Goal: Register for event/course

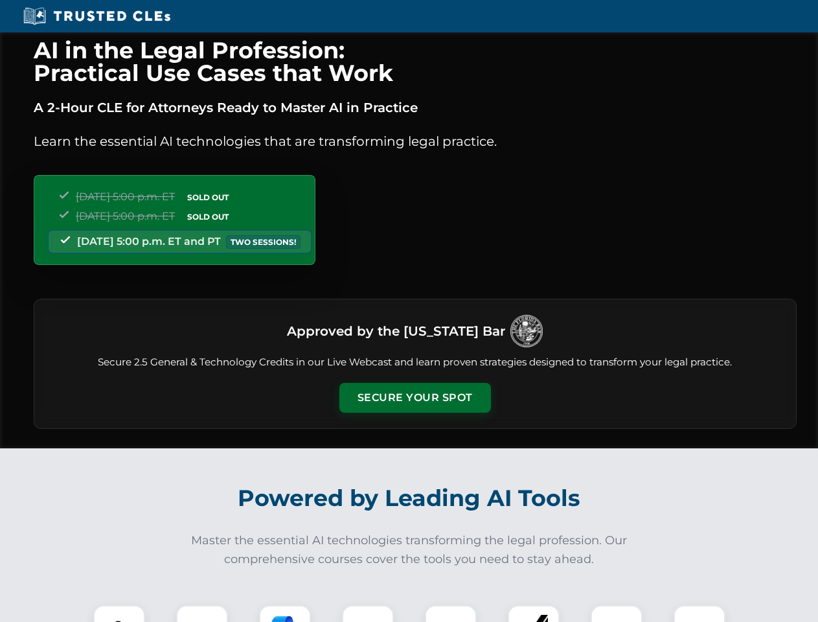
click at [414, 398] on button "Secure Your Spot" at bounding box center [415, 398] width 152 height 30
click at [119, 613] on img at bounding box center [119, 631] width 38 height 38
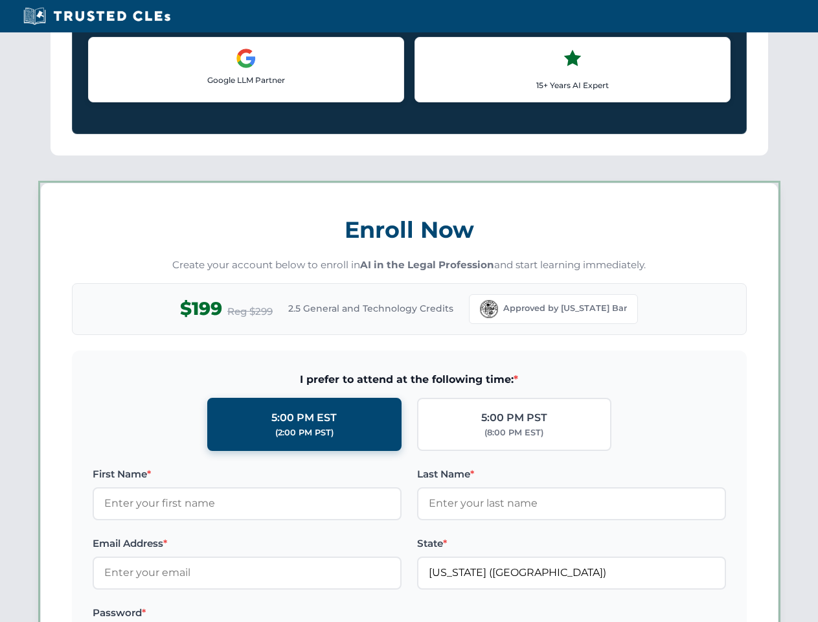
click at [285, 613] on label "Password *" at bounding box center [247, 613] width 309 height 16
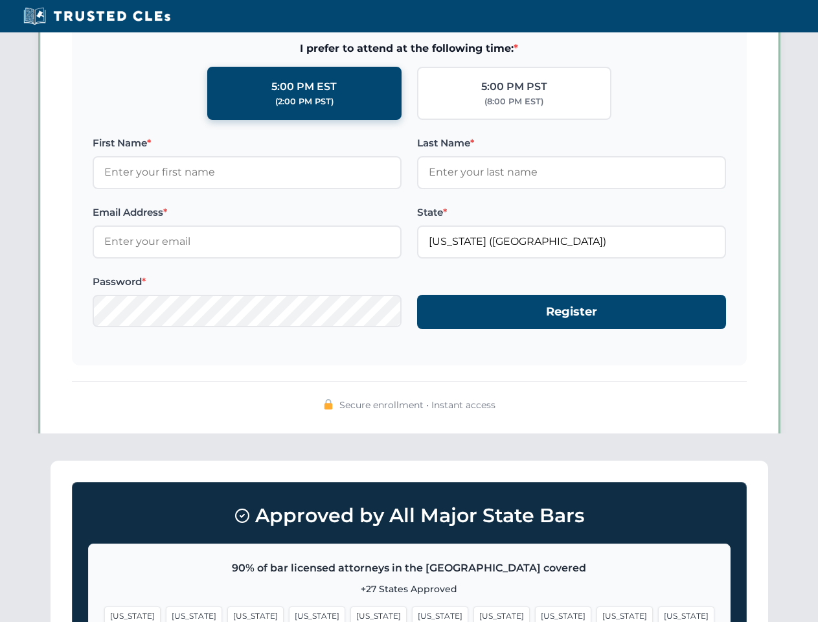
click at [596, 613] on span "[US_STATE]" at bounding box center [624, 615] width 56 height 19
